Goal: Find specific page/section: Find specific page/section

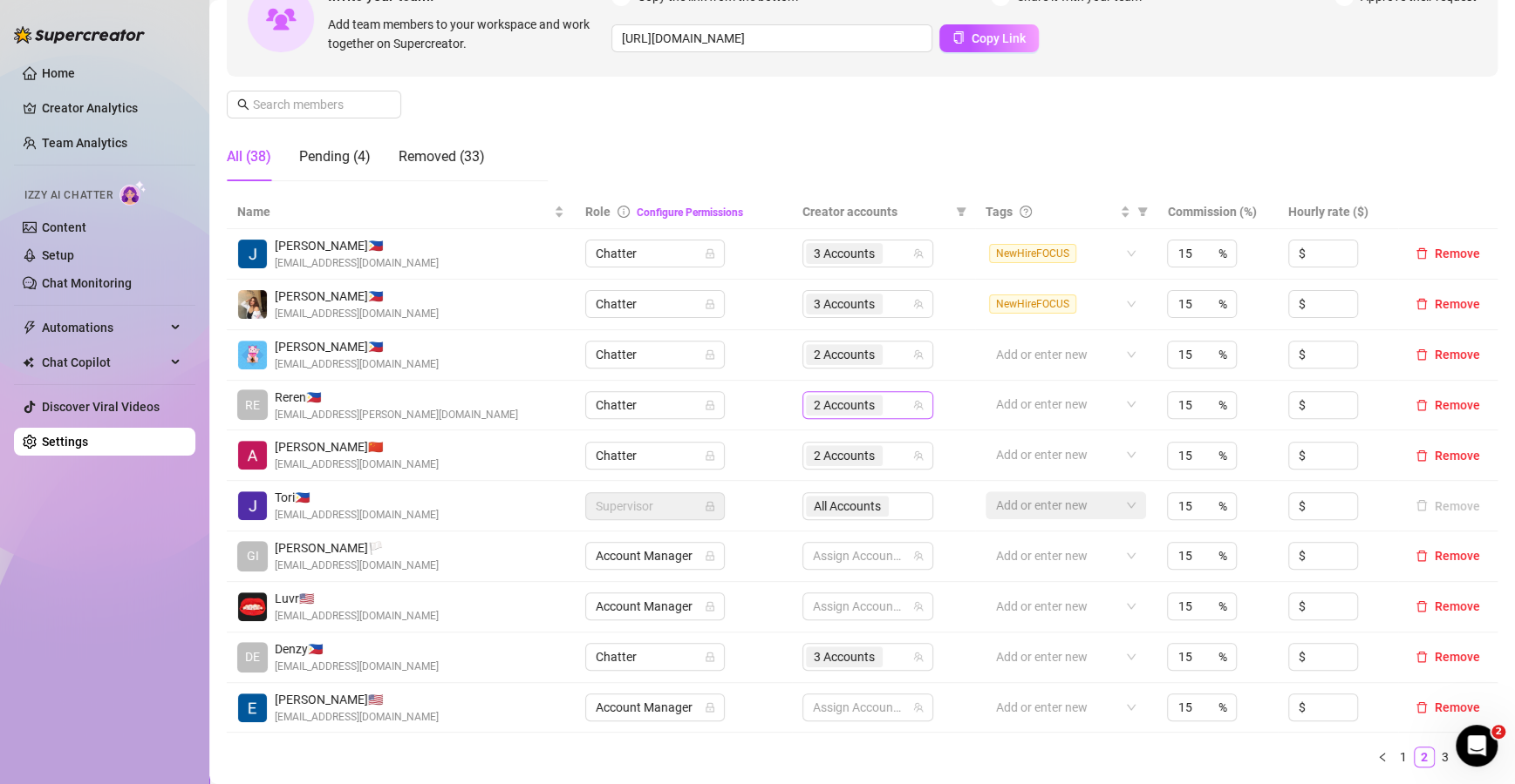
scroll to position [187, 0]
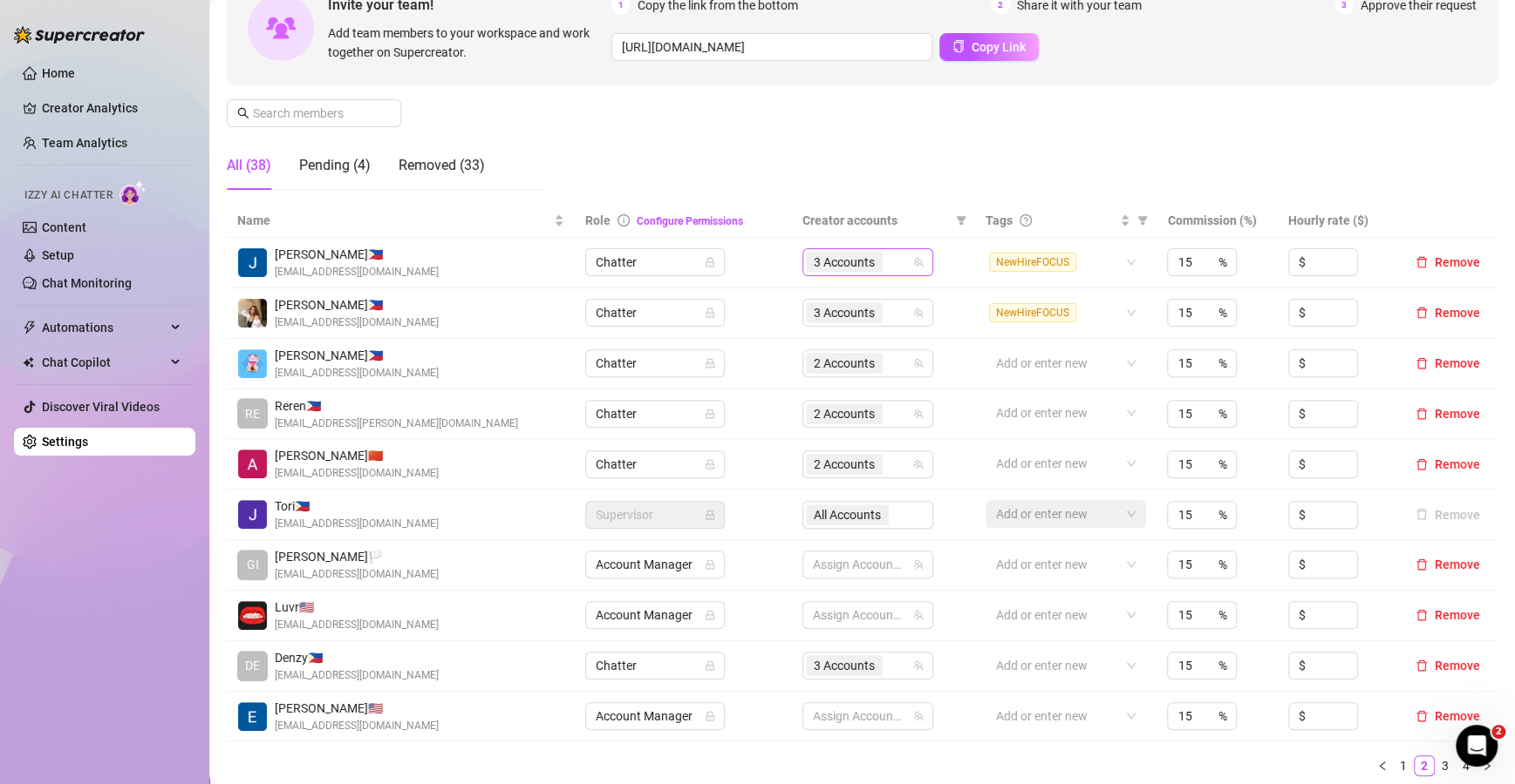
click at [898, 268] on div "3 Accounts" at bounding box center [859, 262] width 106 height 24
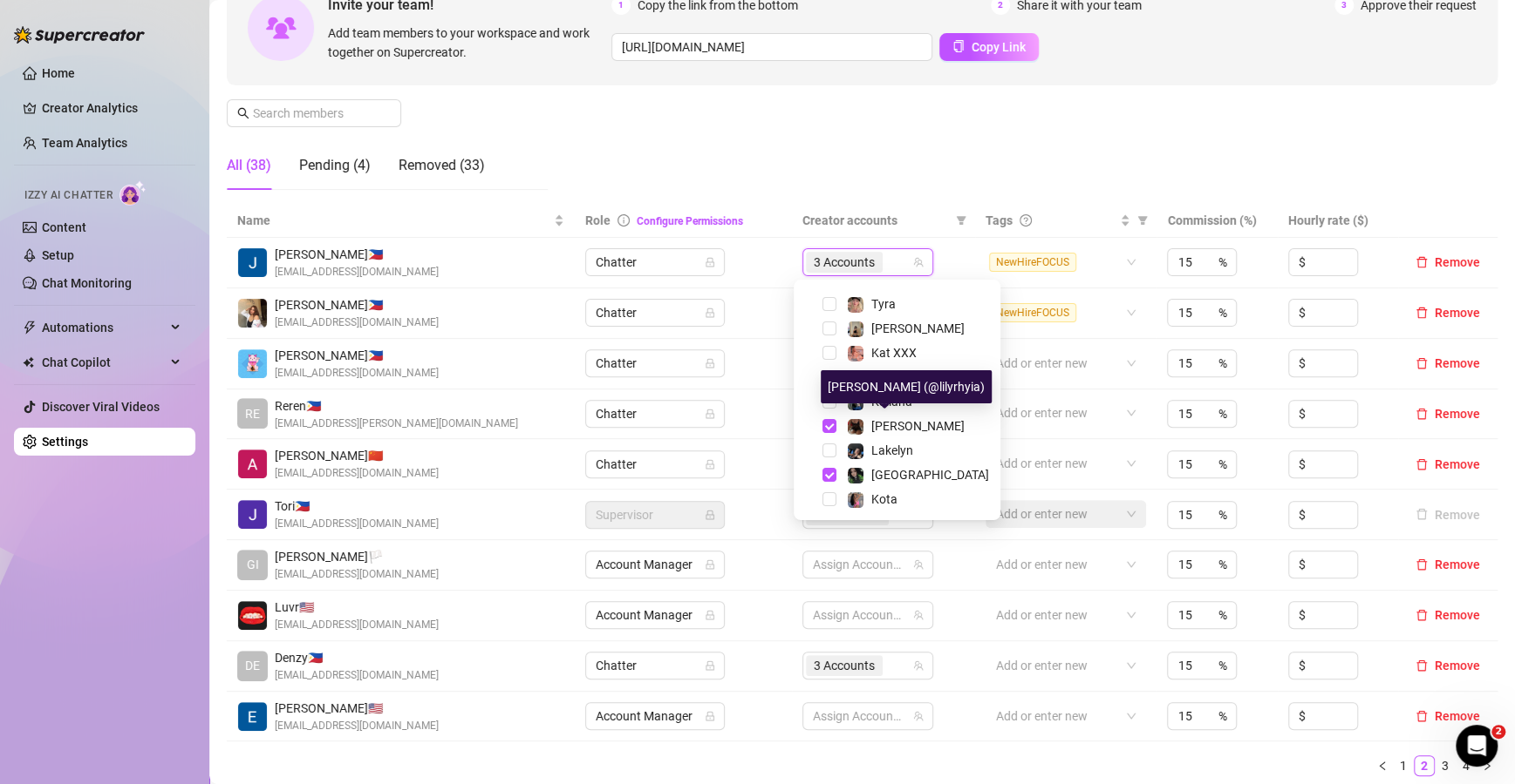
scroll to position [190, 0]
click at [1053, 79] on div "Invite your team! Add team members to your workspace and work together on Super…" at bounding box center [862, 28] width 1271 height 115
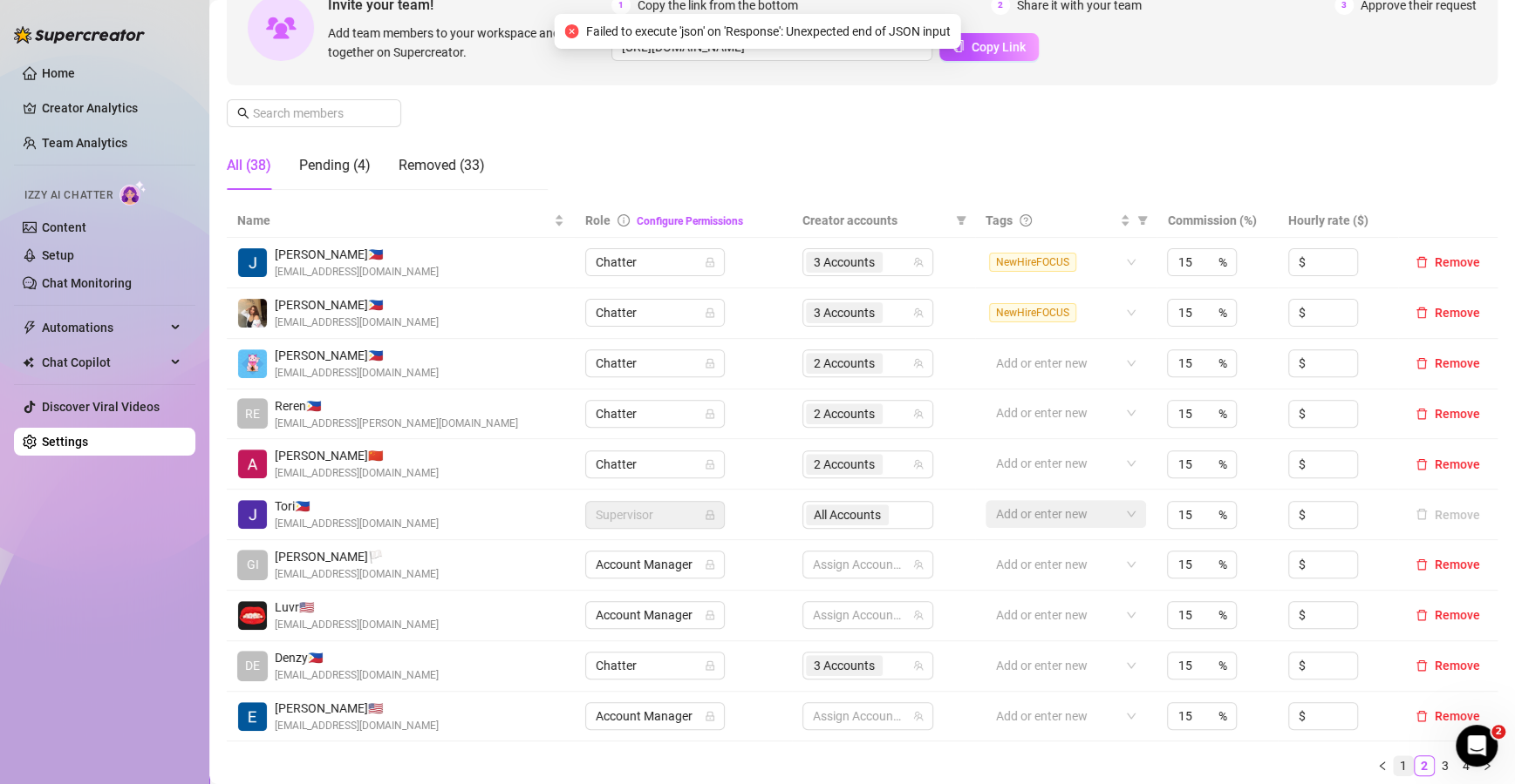
click at [1394, 758] on link "1" at bounding box center [1403, 766] width 19 height 19
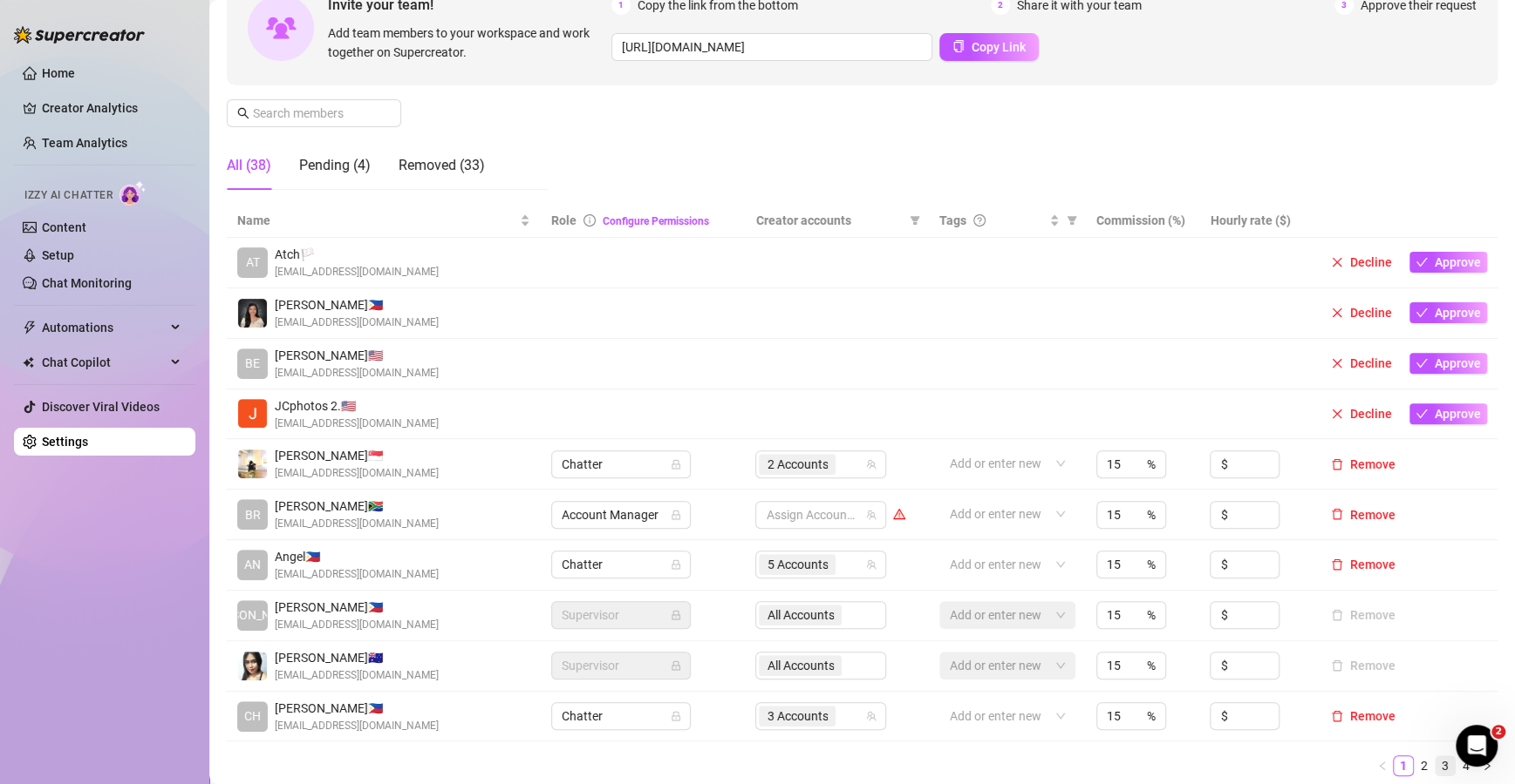
click at [1435, 765] on link "3" at bounding box center [1445, 766] width 19 height 19
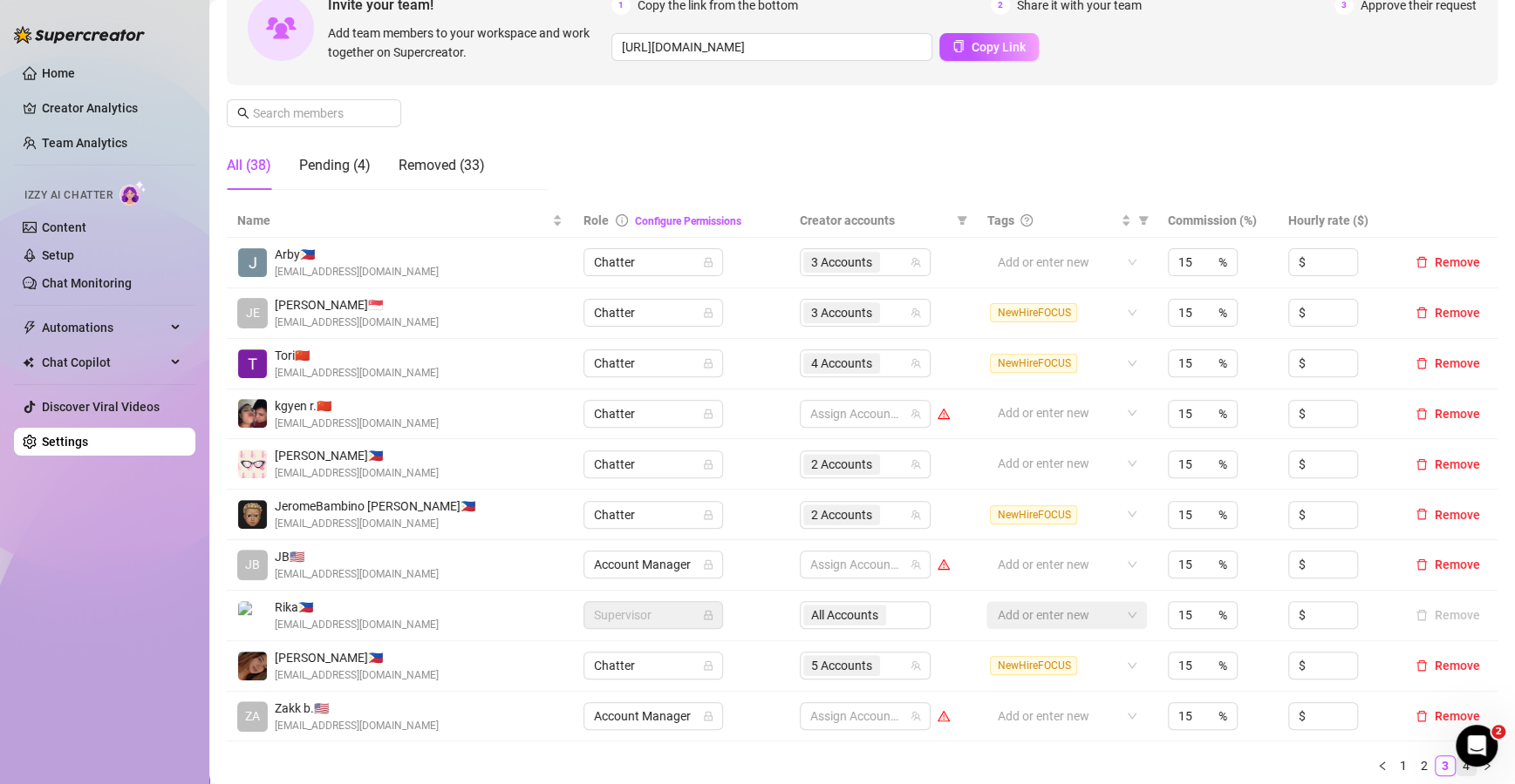
click at [1456, 765] on link "4" at bounding box center [1466, 766] width 19 height 19
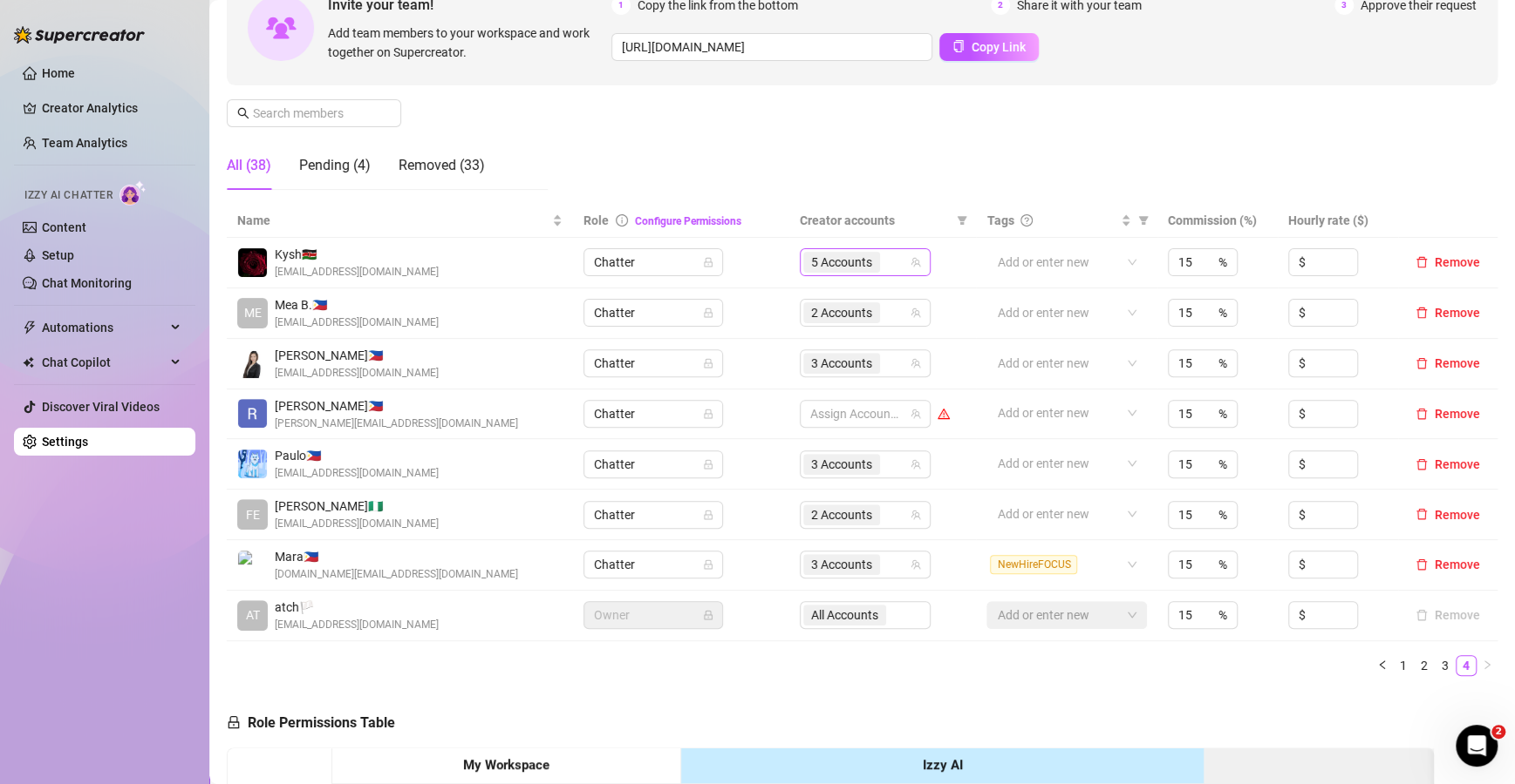
click at [897, 269] on div "5 Accounts" at bounding box center [856, 262] width 106 height 24
click at [1014, 171] on div "Manage Team Members Manage your team members, their commission and hourly rate,…" at bounding box center [862, 58] width 1271 height 291
click at [1394, 656] on link "1" at bounding box center [1403, 666] width 19 height 19
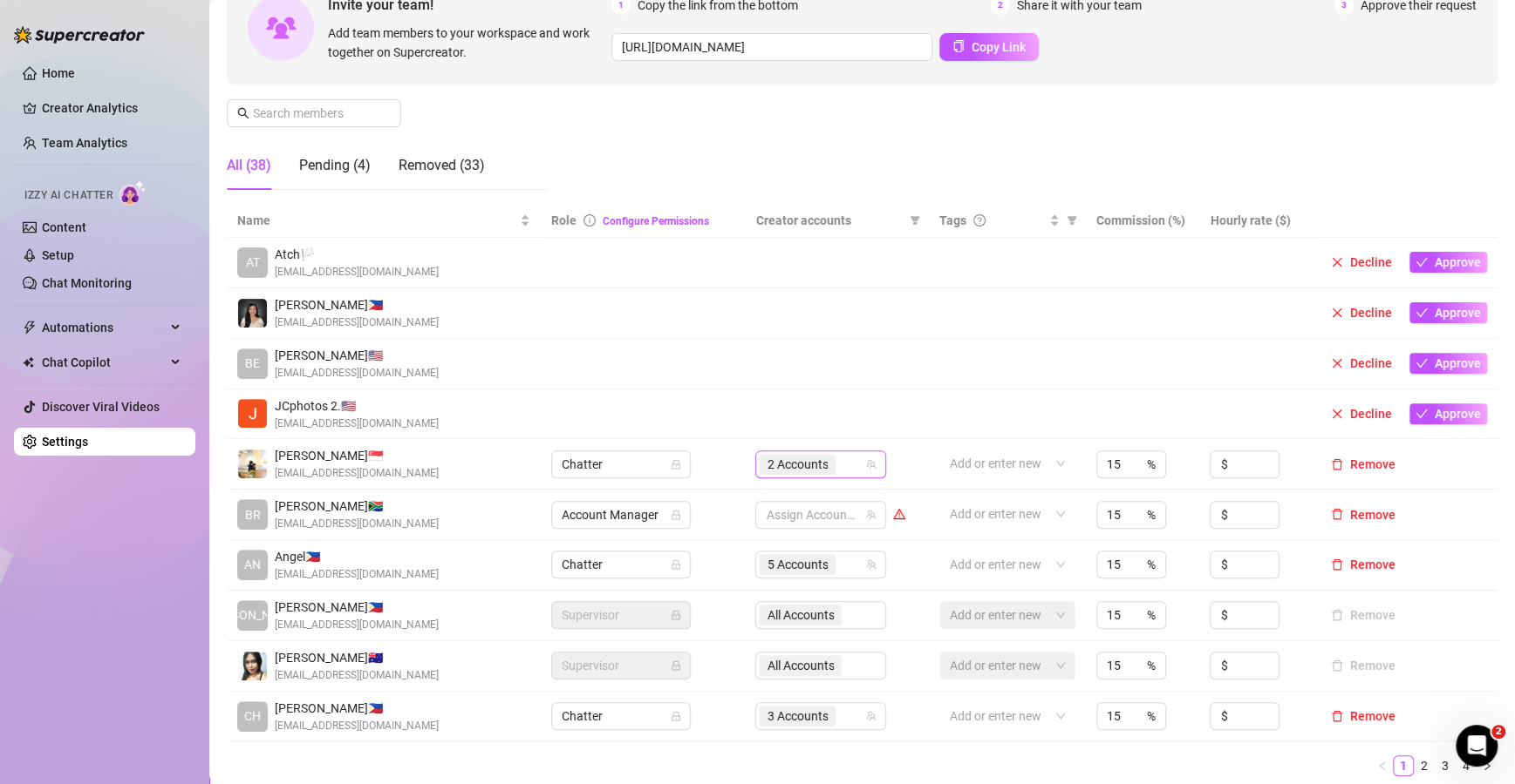
click at [850, 470] on div "2 Accounts" at bounding box center [811, 464] width 106 height 24
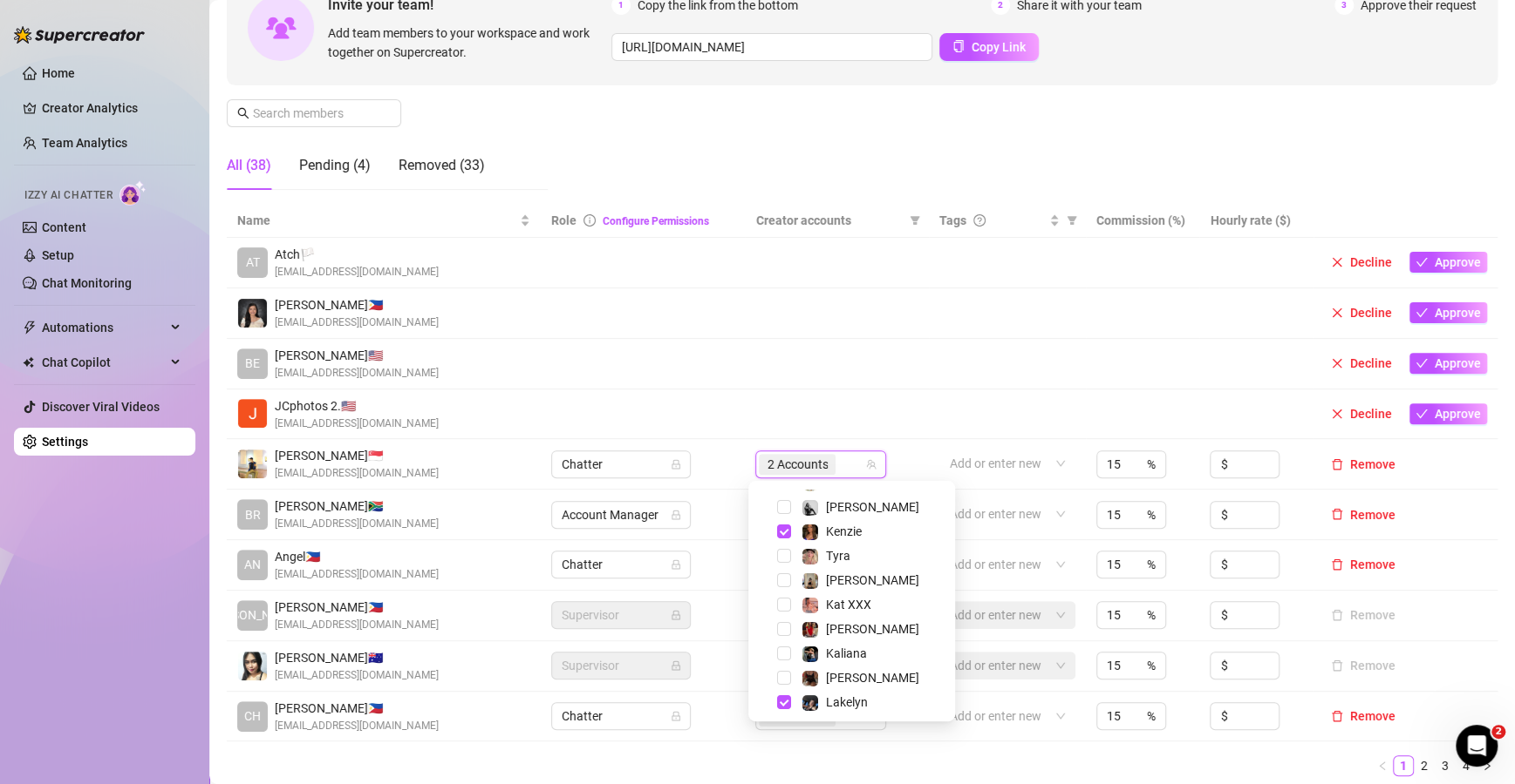
scroll to position [139, 0]
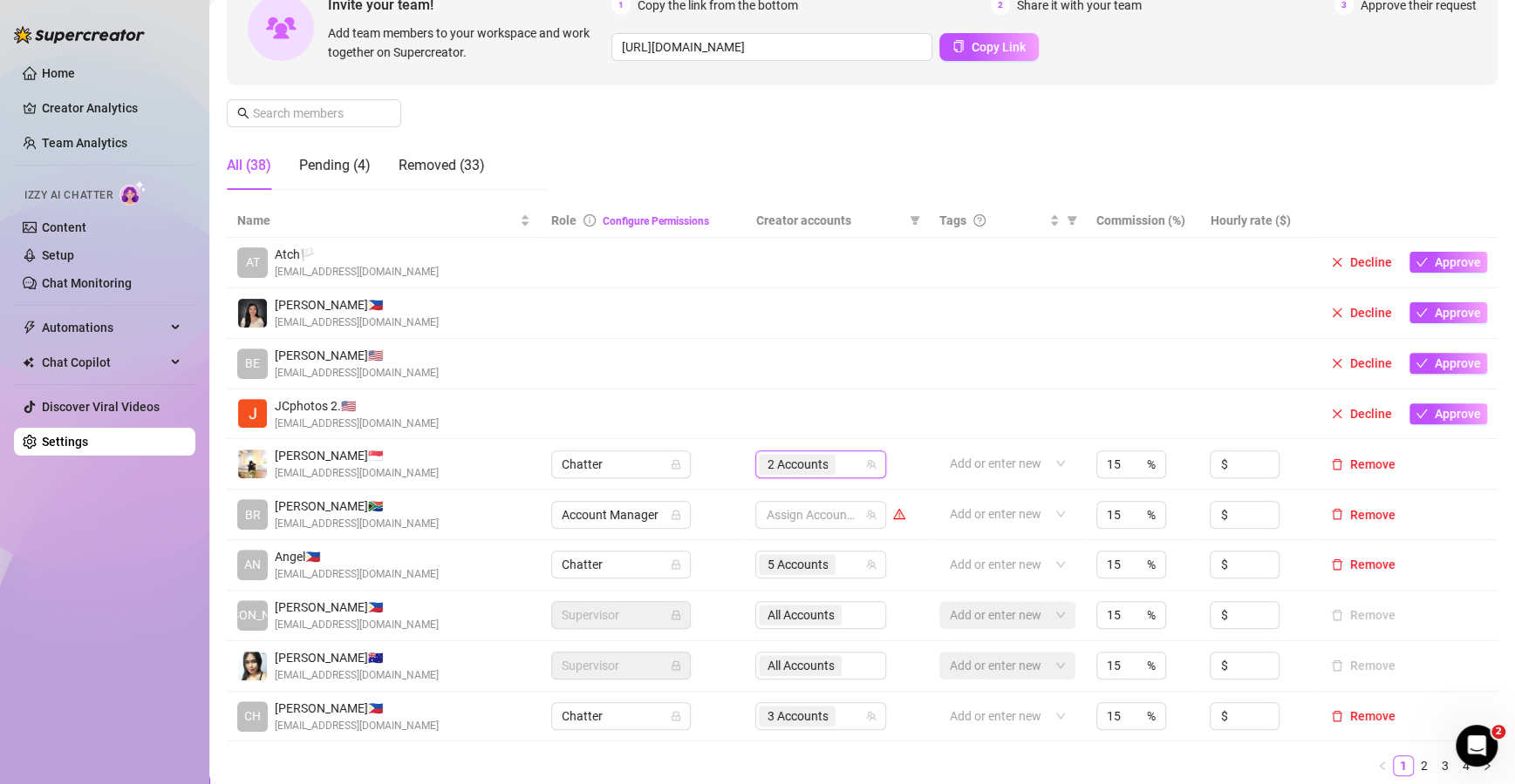
click at [972, 264] on td at bounding box center [1007, 263] width 157 height 51
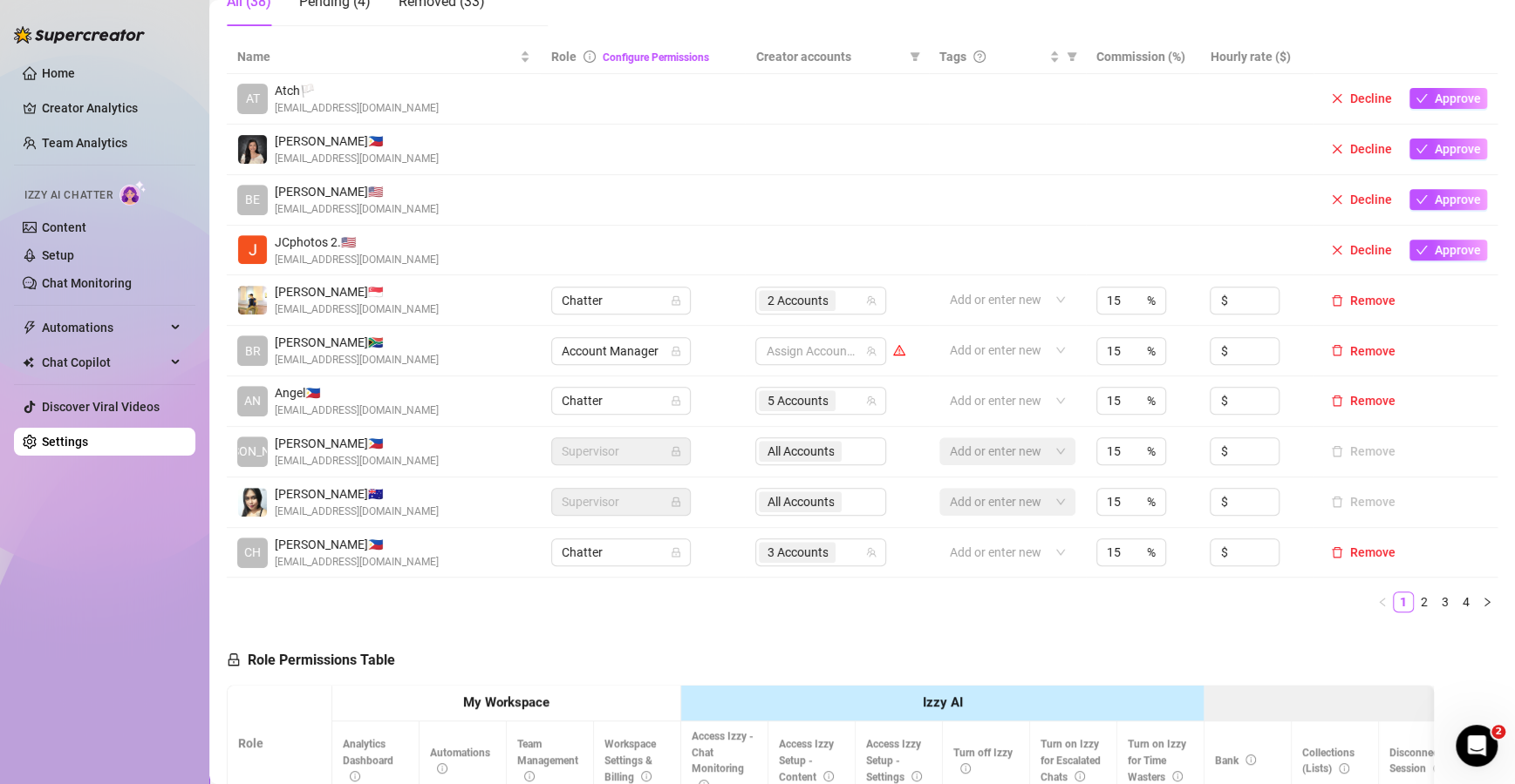
scroll to position [349, 0]
click at [1456, 601] on link "4" at bounding box center [1466, 603] width 19 height 19
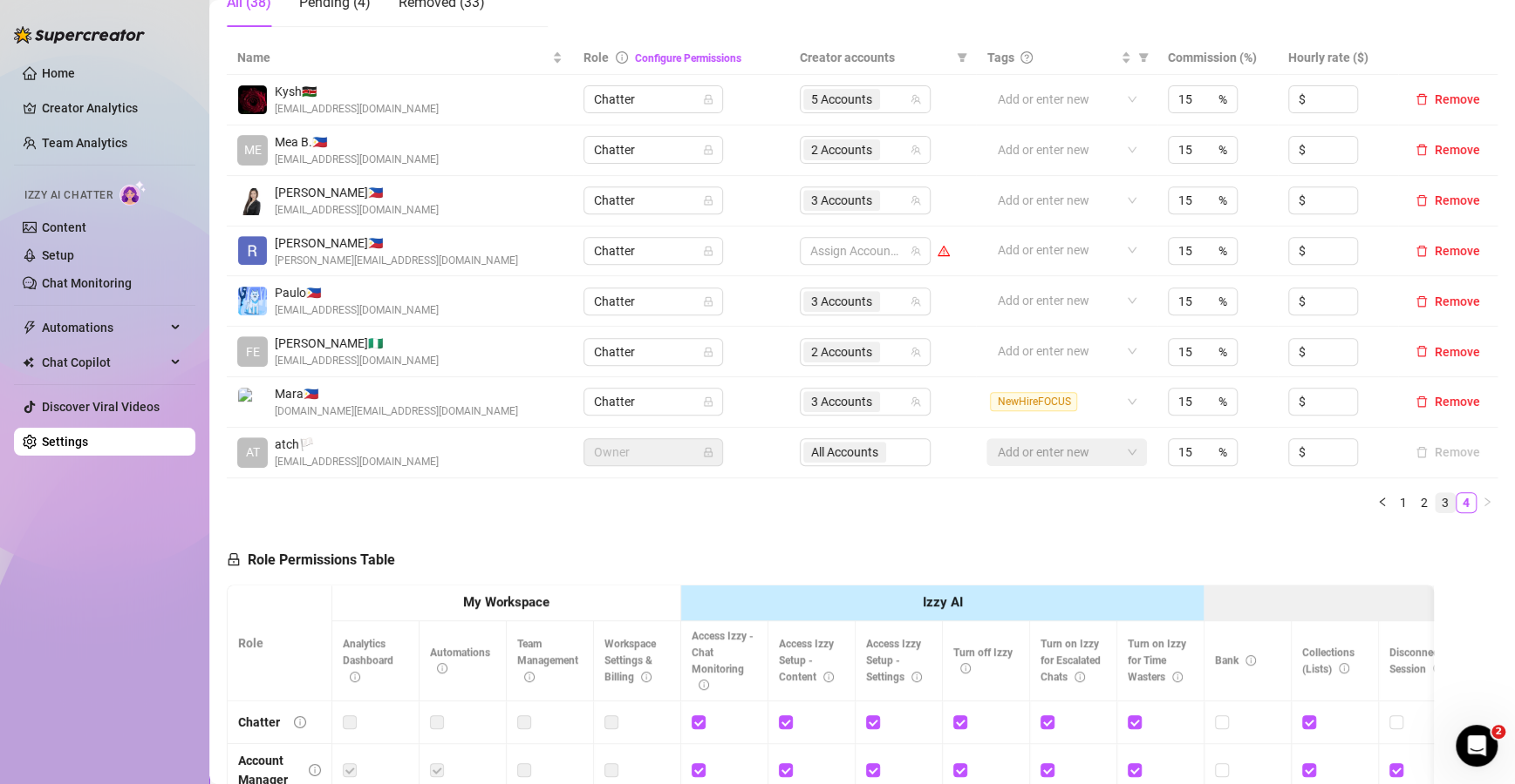
click at [1435, 500] on link "3" at bounding box center [1445, 503] width 19 height 19
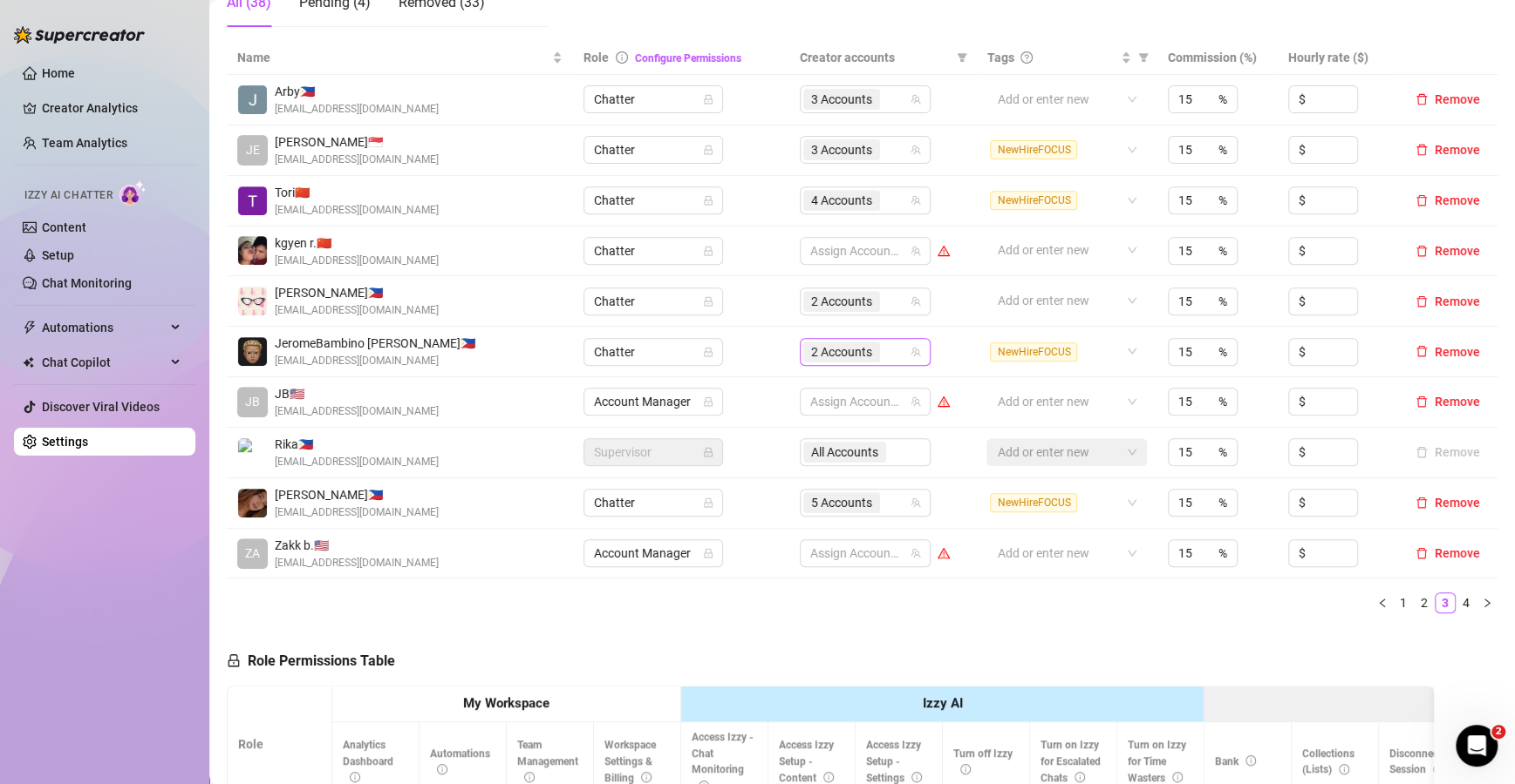
click at [892, 357] on div "2 Accounts" at bounding box center [856, 351] width 106 height 24
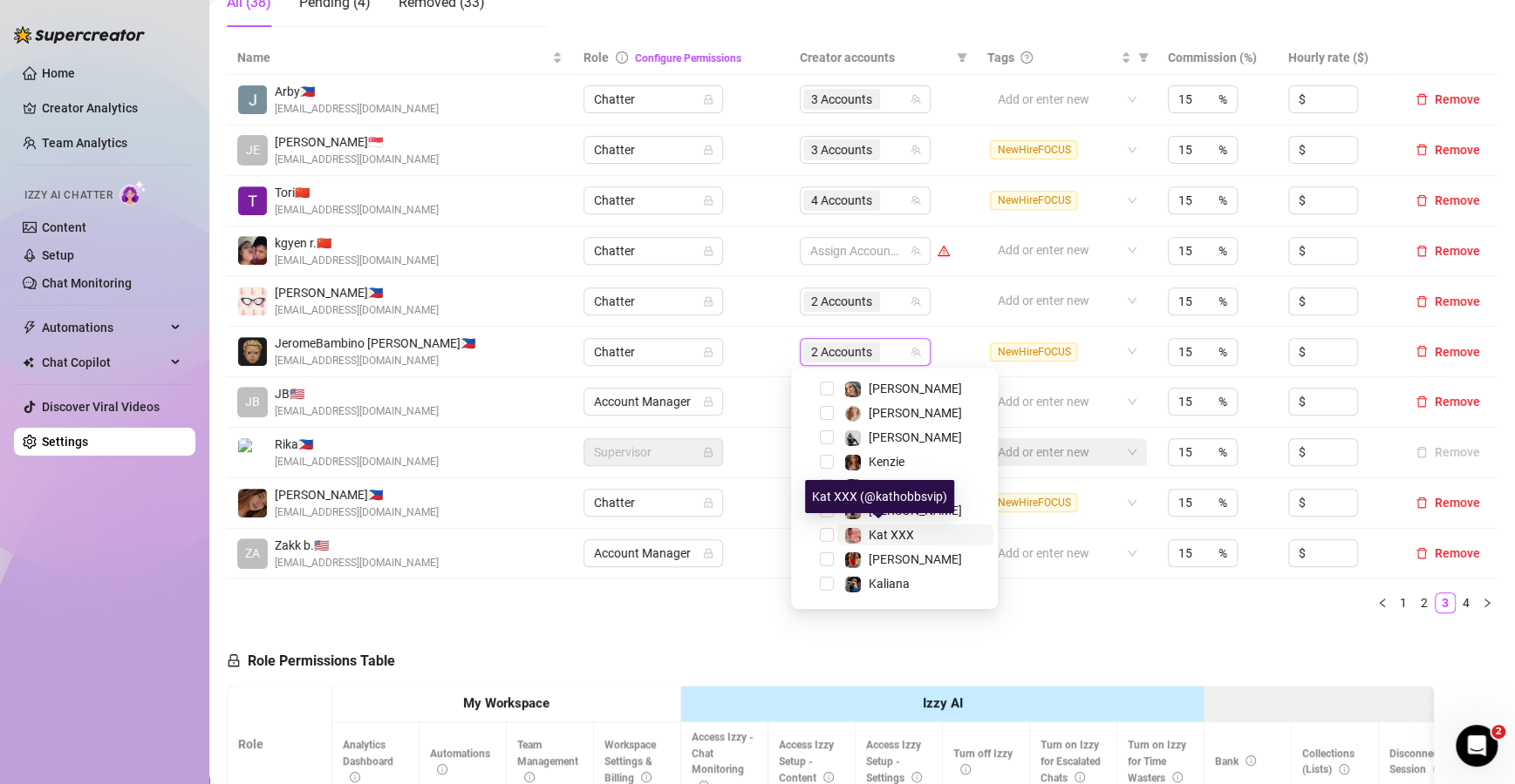
scroll to position [190, 0]
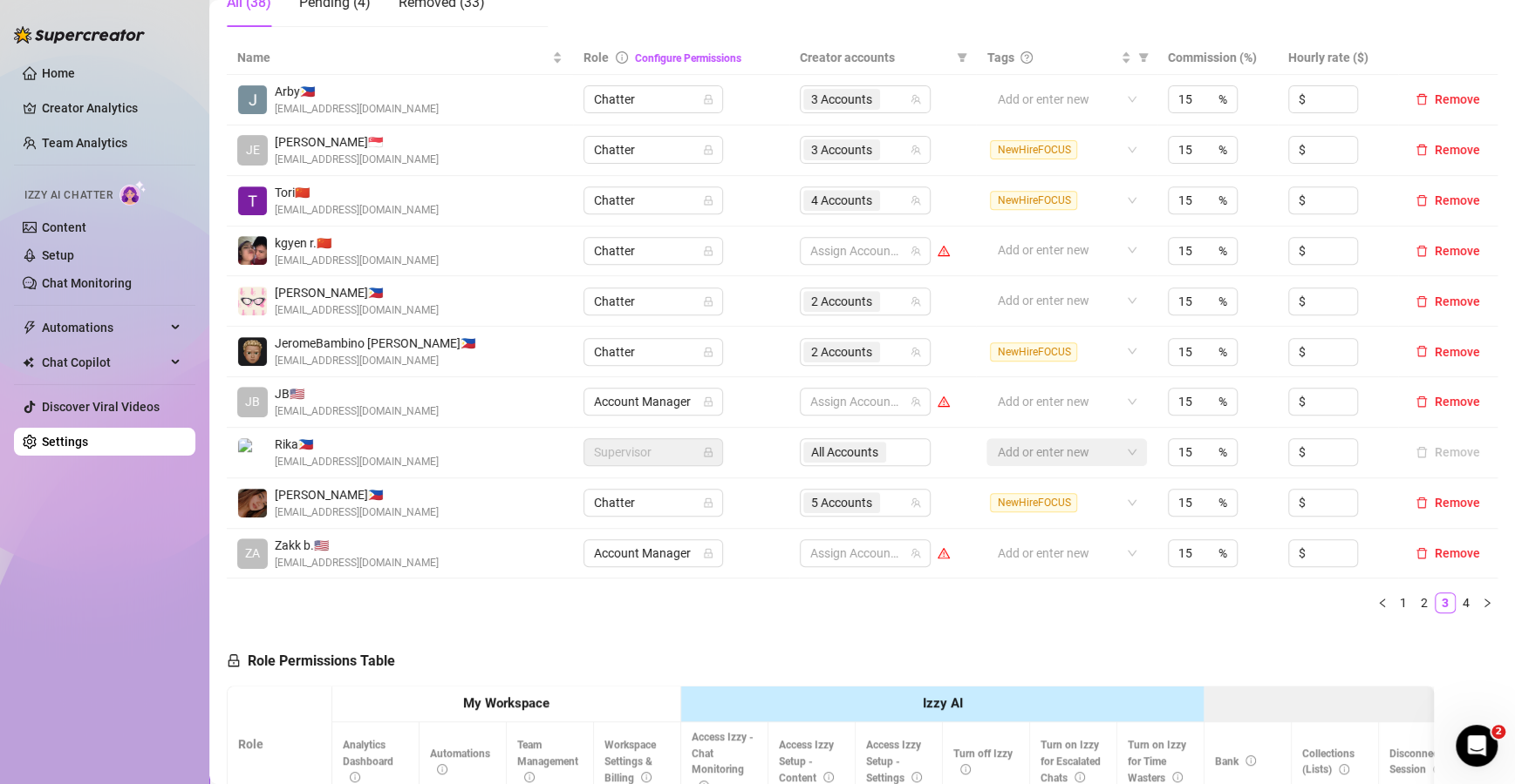
click at [1456, 599] on link "4" at bounding box center [1466, 603] width 19 height 19
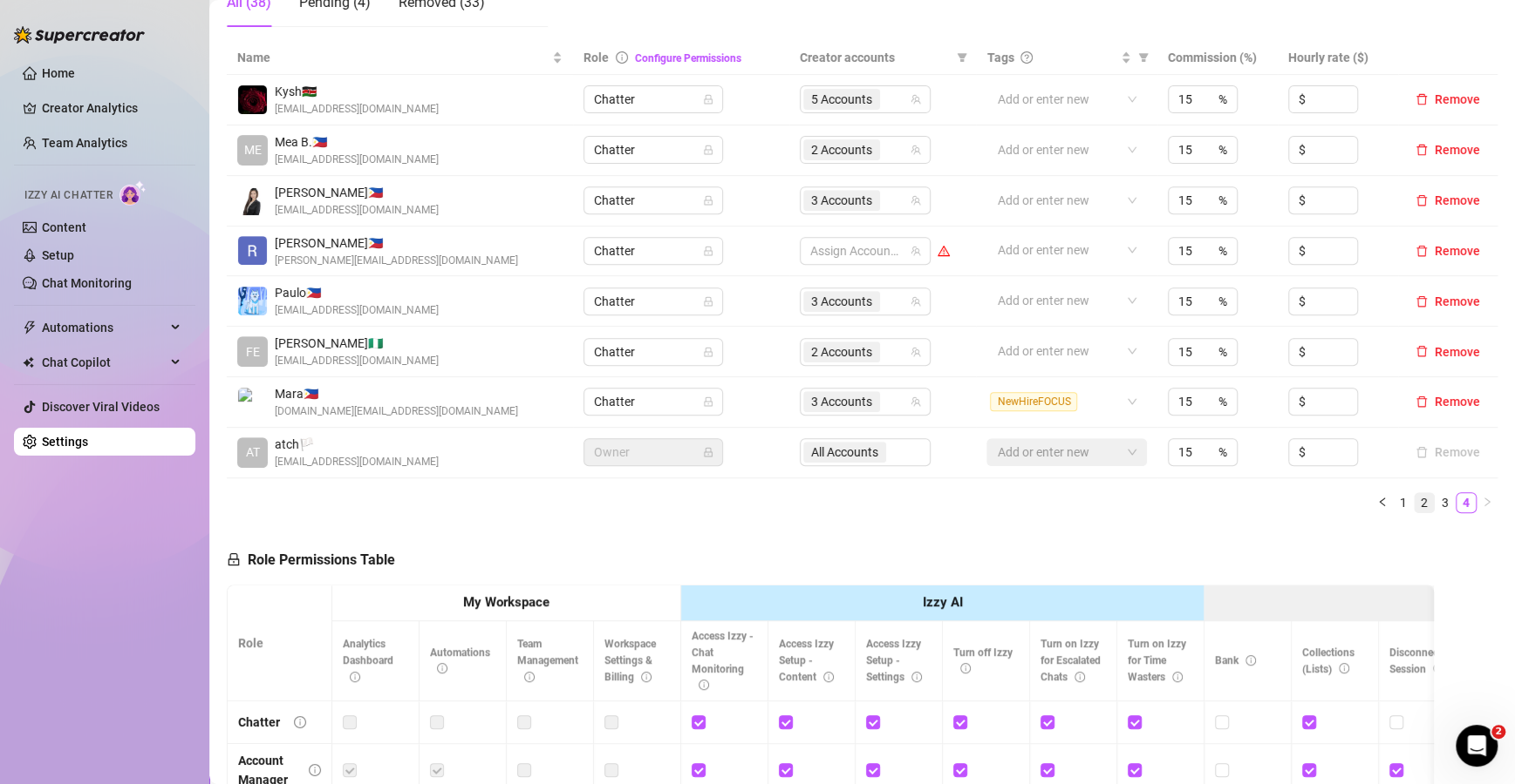
click at [1415, 502] on link "2" at bounding box center [1425, 503] width 19 height 19
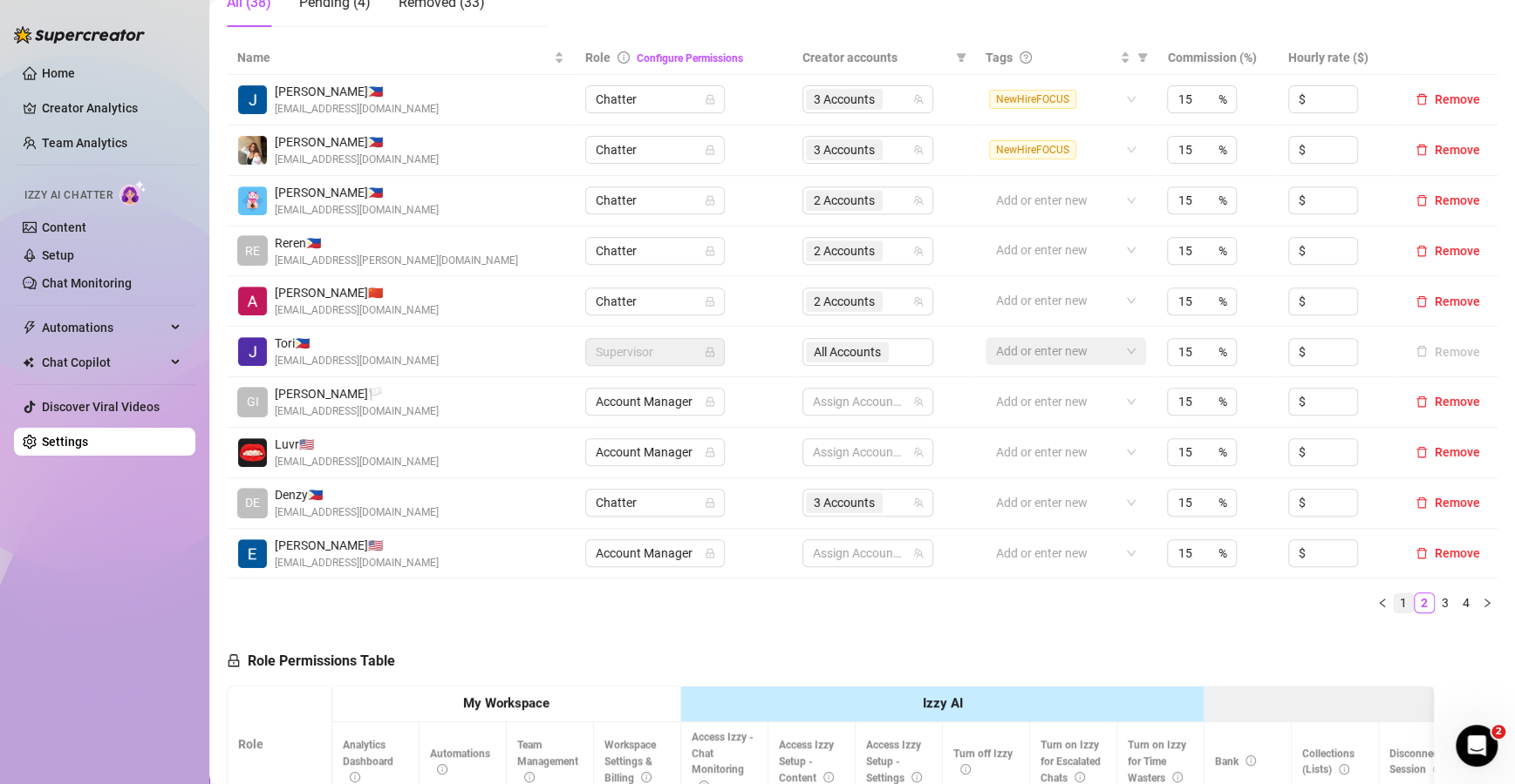
click at [1394, 596] on link "1" at bounding box center [1403, 603] width 19 height 19
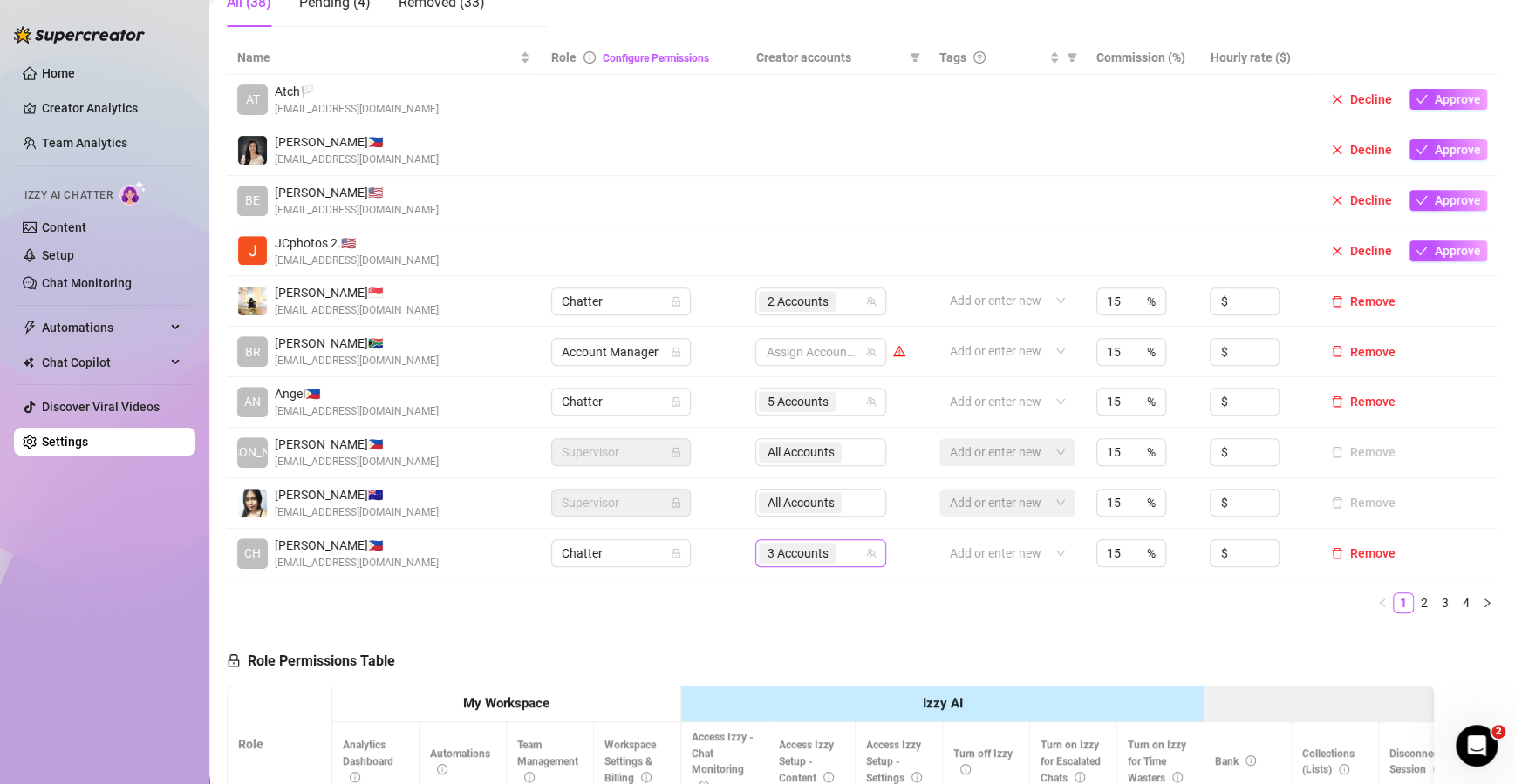
click at [841, 560] on div "3 Accounts" at bounding box center [811, 553] width 106 height 24
click at [1415, 606] on link "2" at bounding box center [1425, 603] width 19 height 19
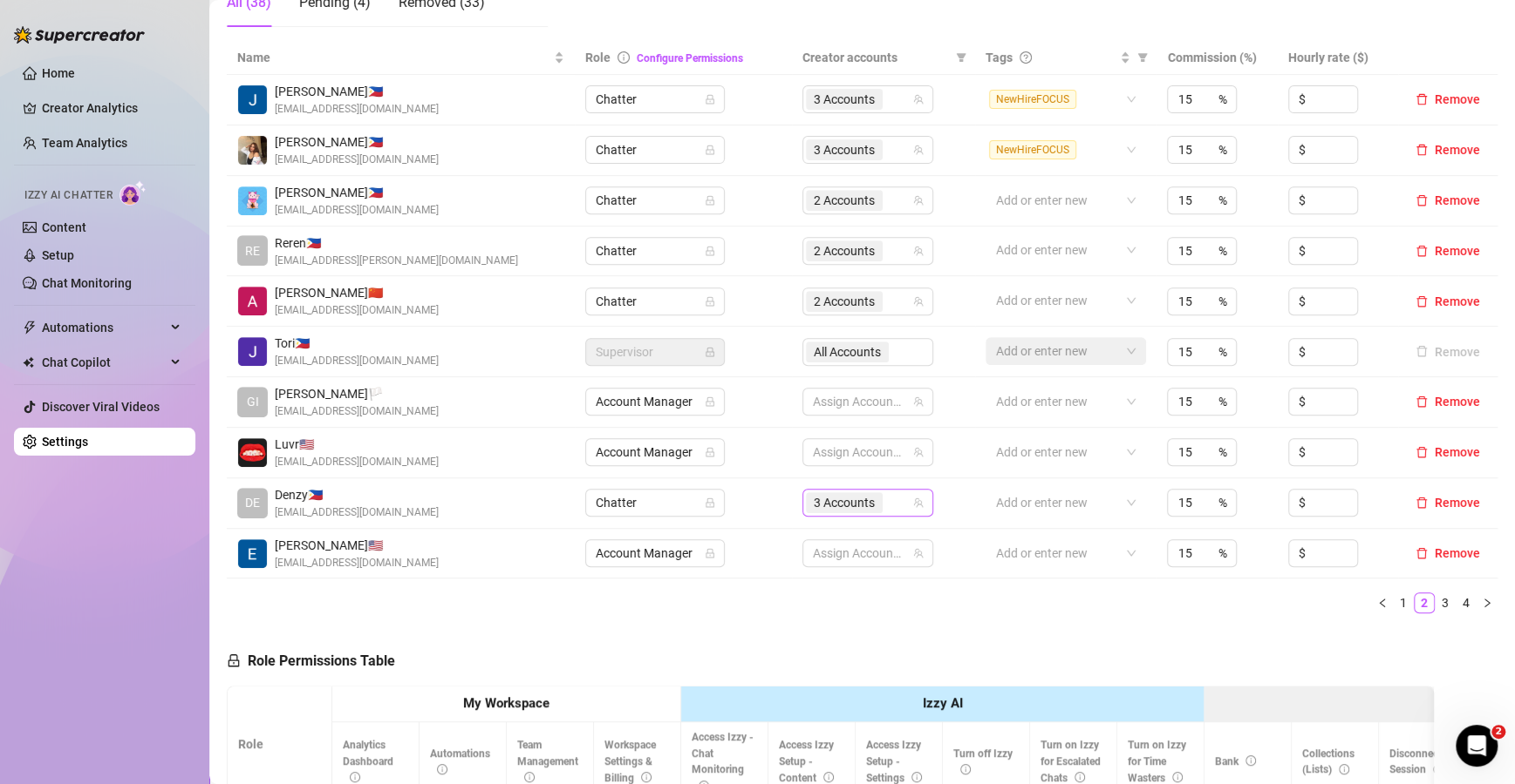
click at [890, 505] on div "3 Accounts" at bounding box center [859, 502] width 106 height 24
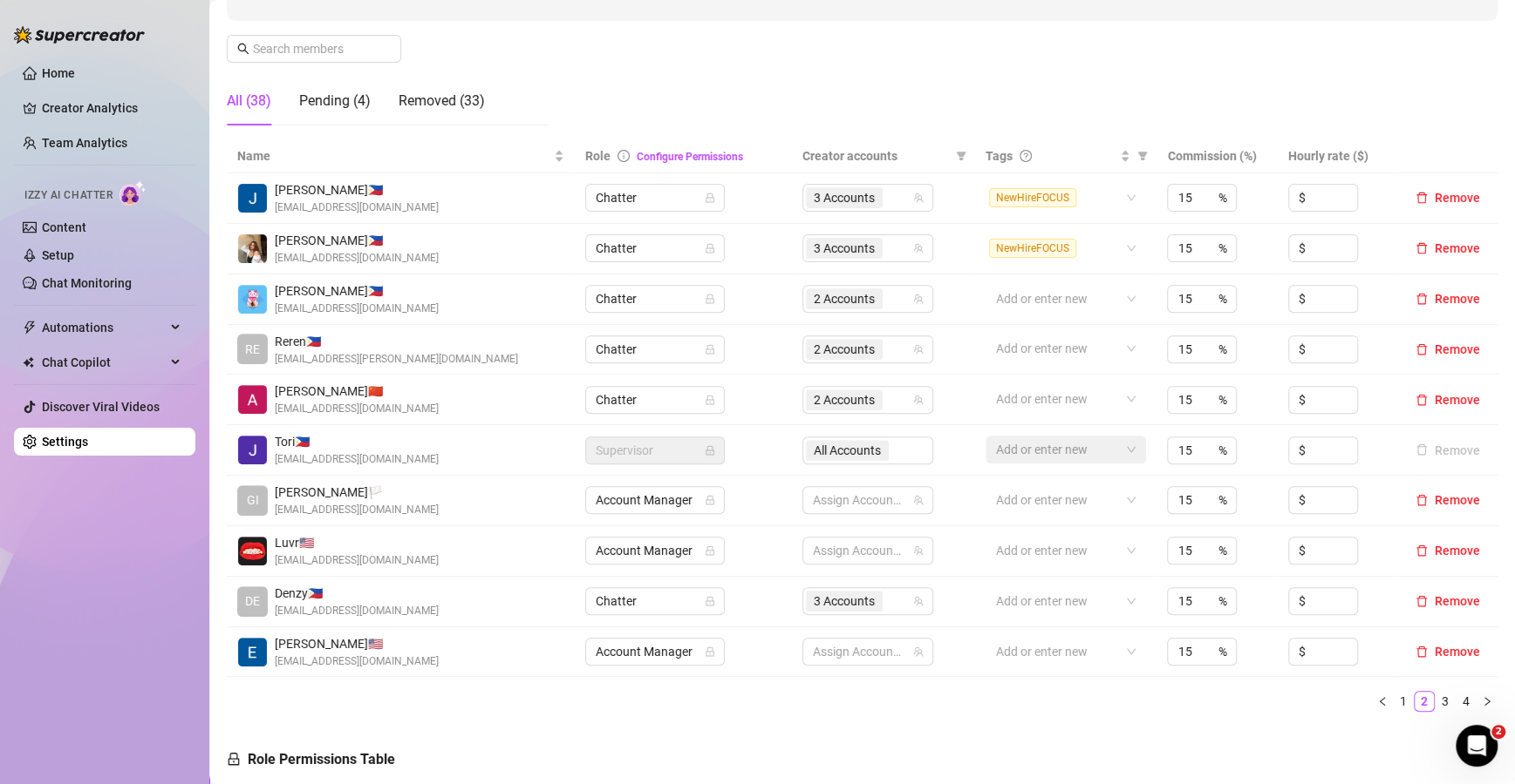
scroll to position [249, 0]
